Goal: Task Accomplishment & Management: Use online tool/utility

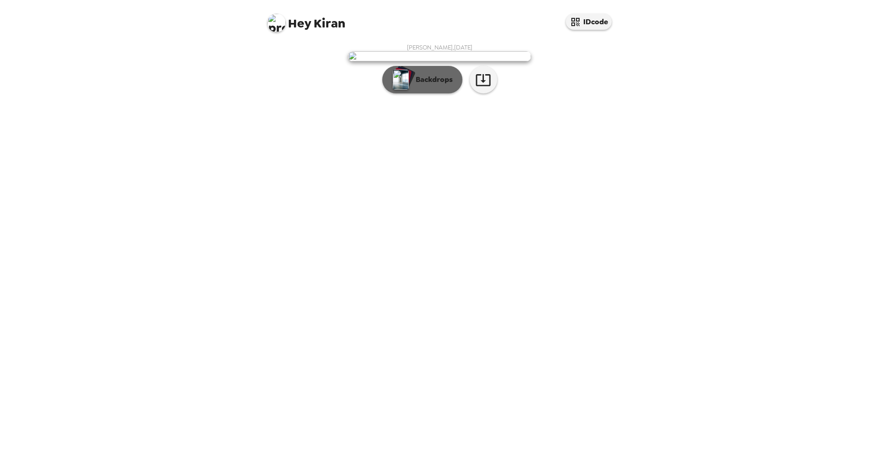
click at [415, 85] on p "Backdrops" at bounding box center [432, 79] width 42 height 11
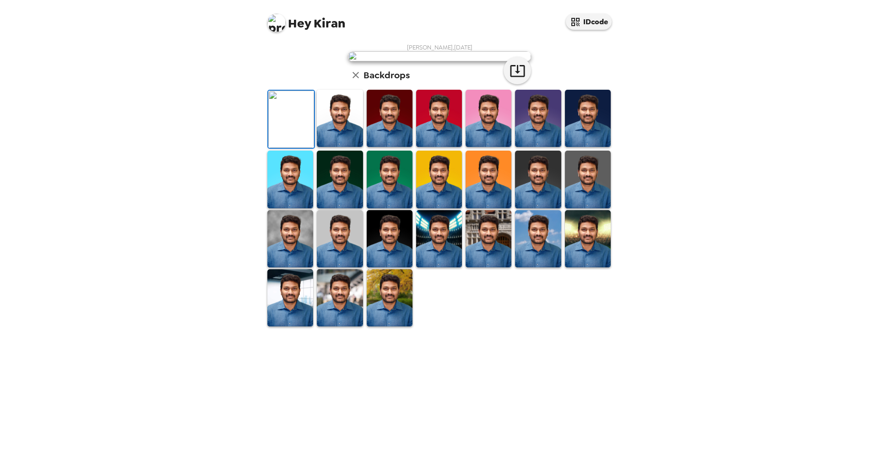
click at [349, 147] on img at bounding box center [340, 118] width 46 height 57
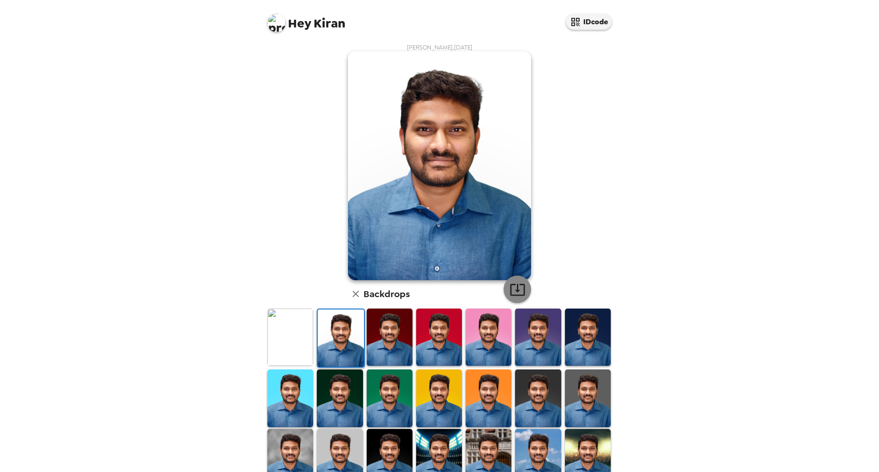
click at [515, 288] on icon "button" at bounding box center [517, 289] width 16 height 16
click at [352, 291] on icon "button" at bounding box center [355, 293] width 11 height 11
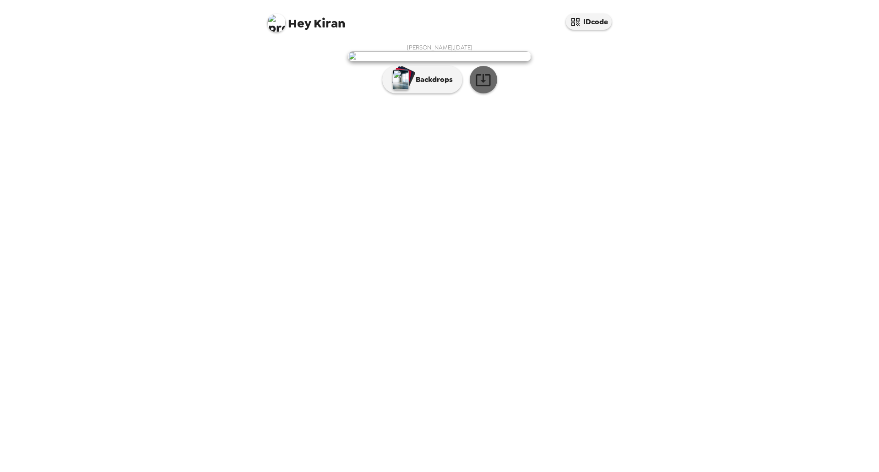
click at [479, 88] on icon "button" at bounding box center [483, 80] width 16 height 16
